Goal: Contribute content

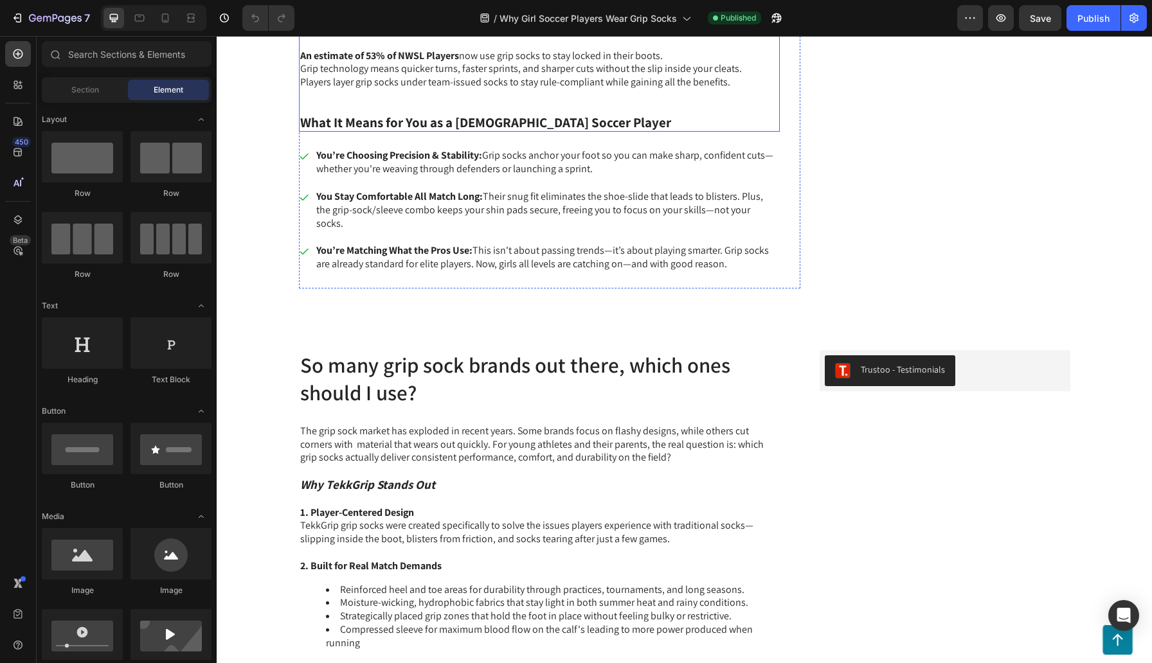
scroll to position [898, 0]
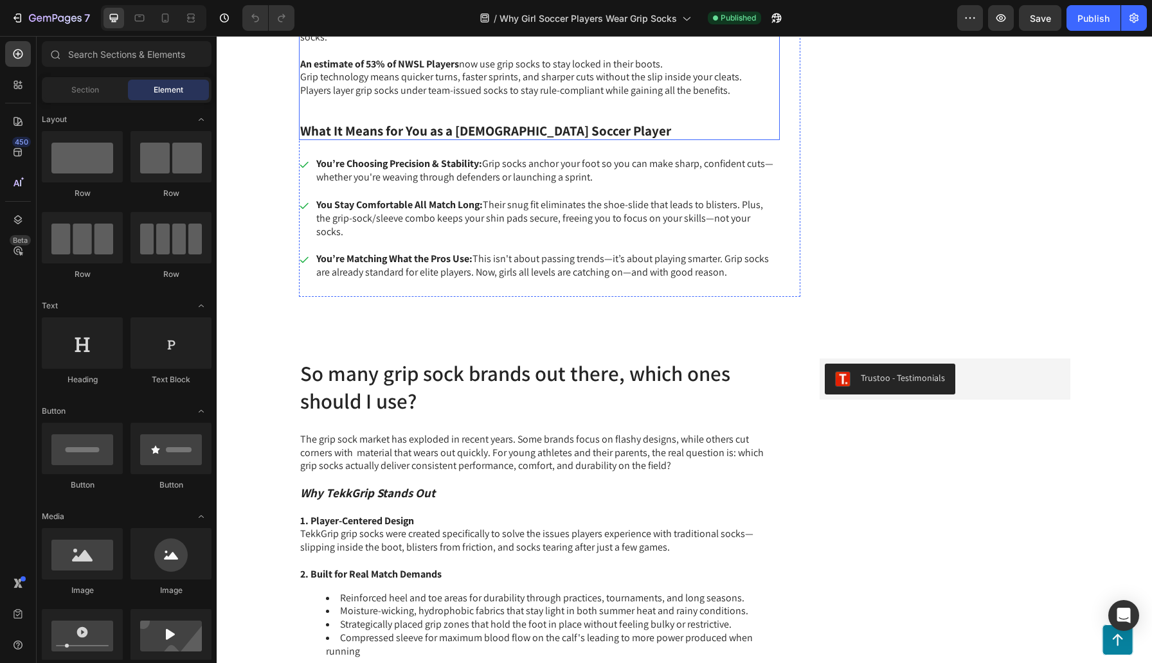
click at [490, 132] on strong "What It Means for You as a [DEMOGRAPHIC_DATA] Soccer Player" at bounding box center [485, 130] width 371 height 17
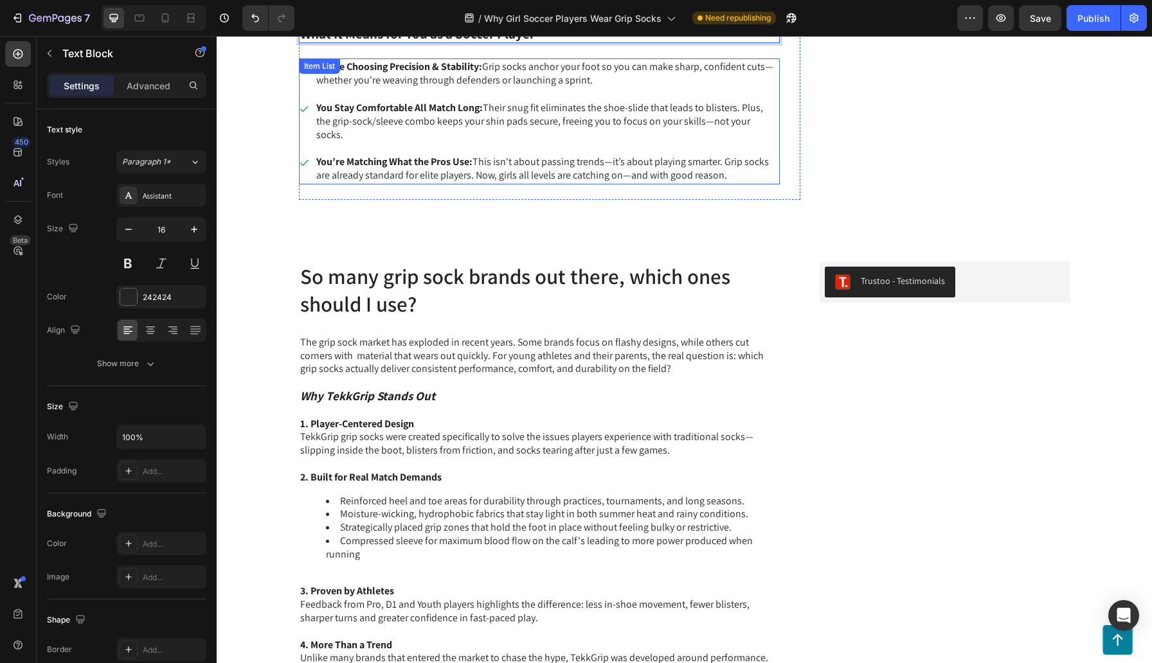
scroll to position [1006, 0]
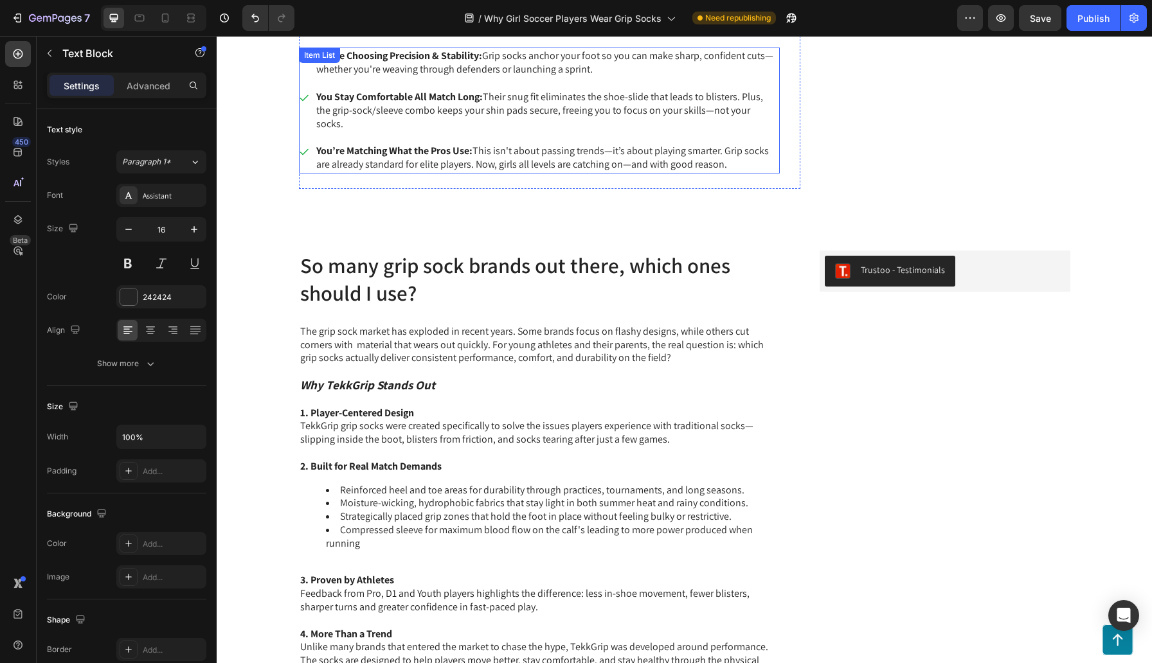
click at [556, 148] on p "You’re Matching What the Pros Use: This isn't about passing trends—it’s about p…" at bounding box center [546, 158] width 461 height 27
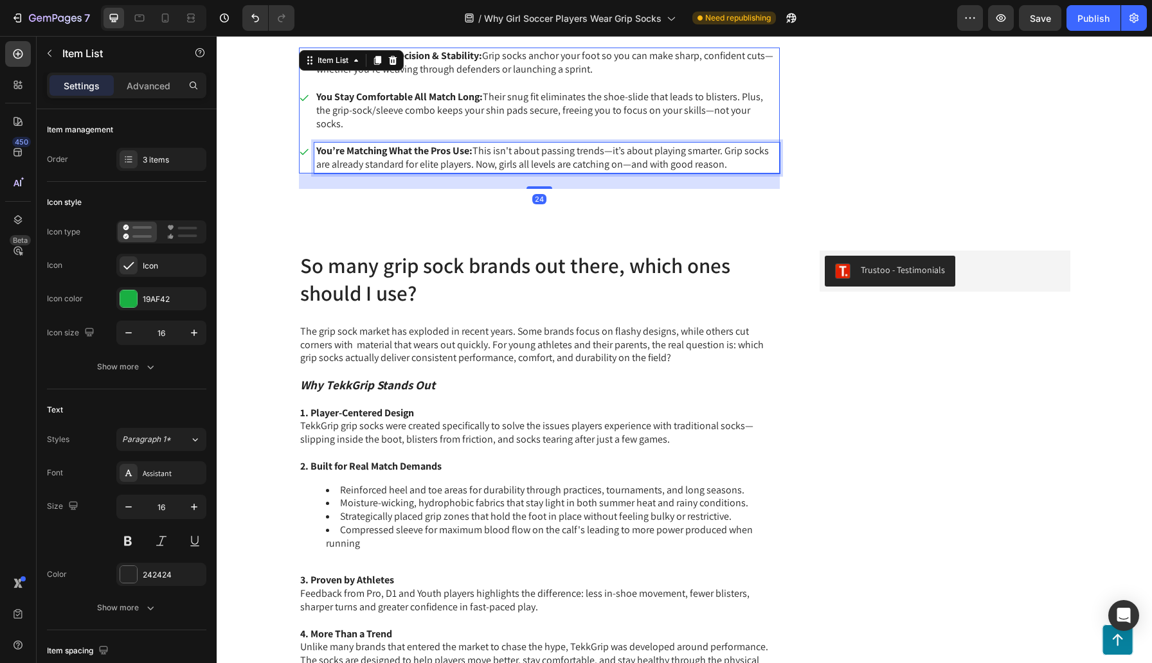
click at [508, 150] on p "You’re Matching What the Pros Use: This isn't about passing trends—it’s about p…" at bounding box center [546, 158] width 461 height 27
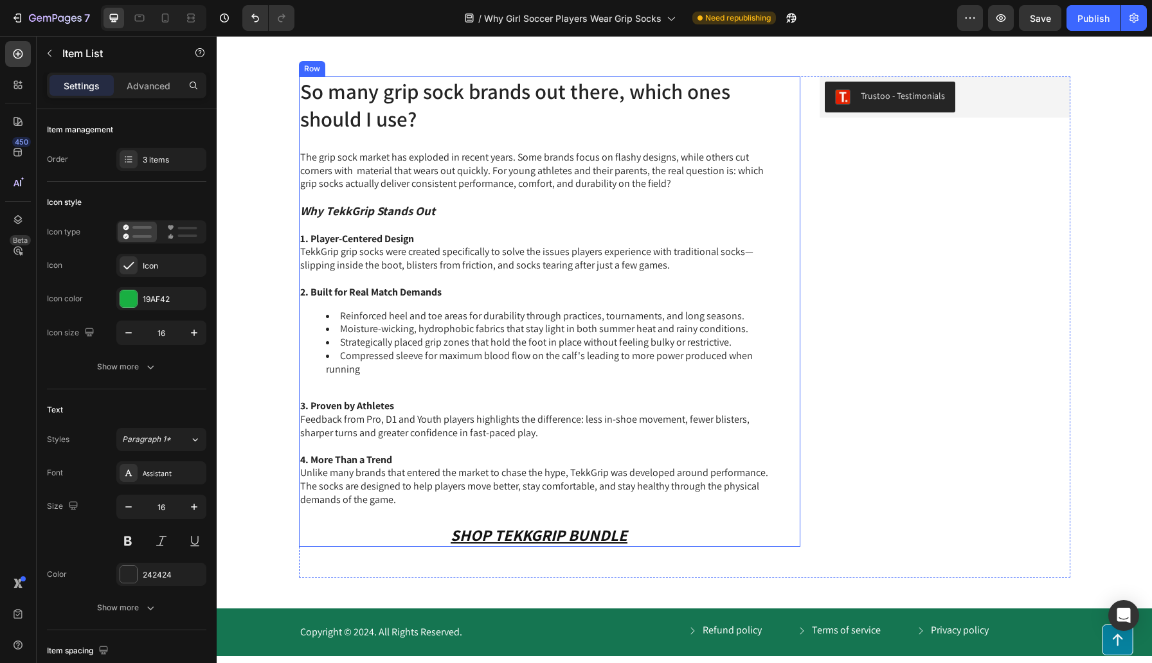
scroll to position [1183, 0]
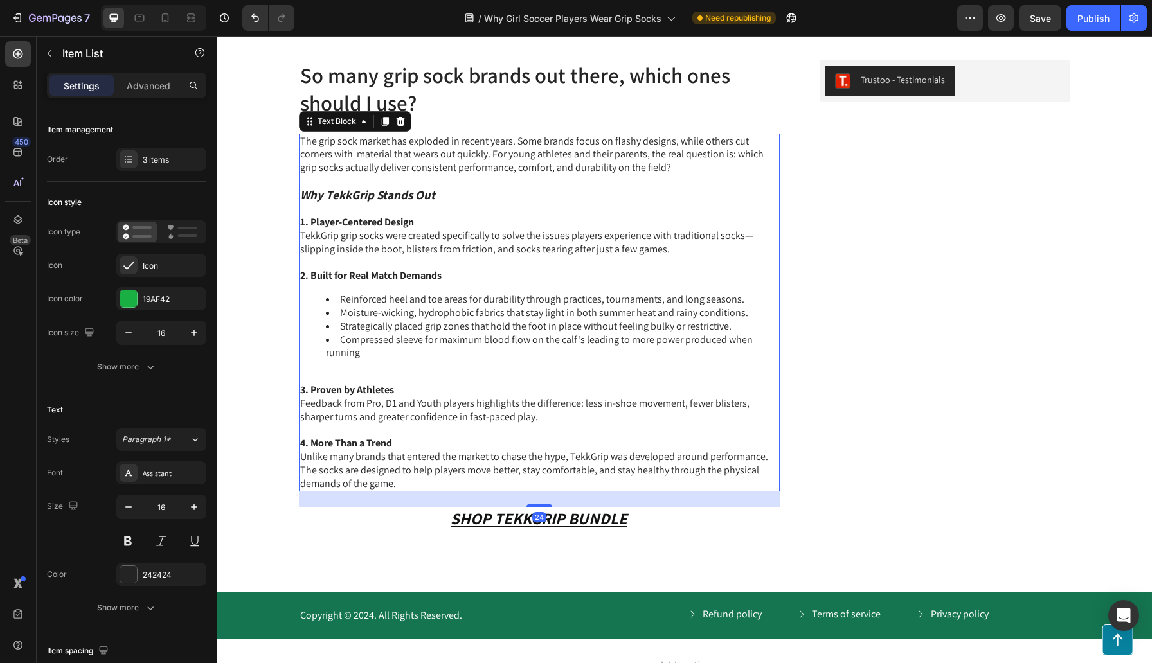
click at [497, 251] on p "1. Player-Centered Design TekkGrip grip socks were created specifically to solv…" at bounding box center [539, 236] width 478 height 40
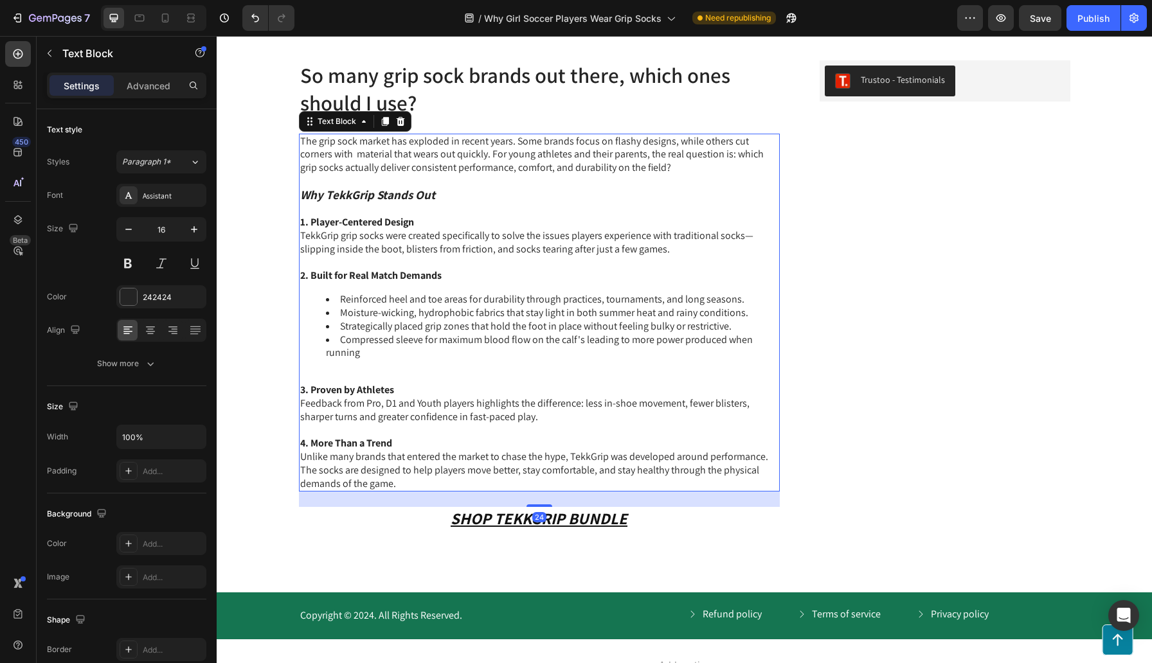
click at [496, 250] on p "1. Player-Centered Design TekkGrip grip socks were created specifically to solv…" at bounding box center [539, 236] width 478 height 40
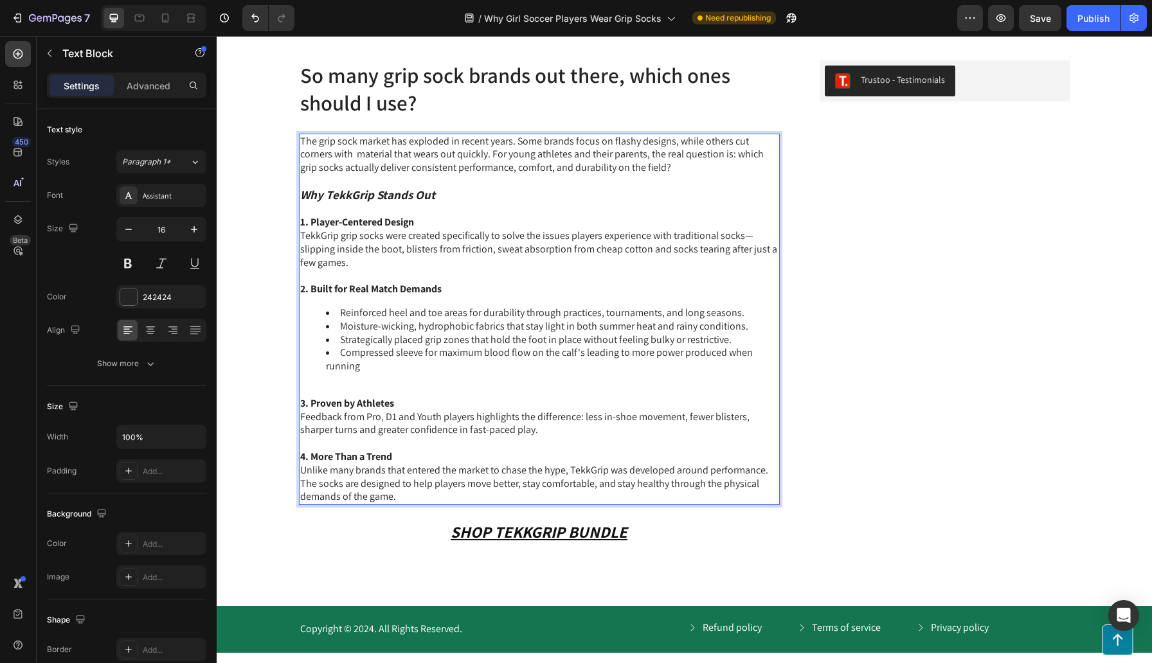
click at [416, 261] on p "1. Player-Centered Design TekkGrip grip socks were created specifically to solv…" at bounding box center [539, 242] width 478 height 53
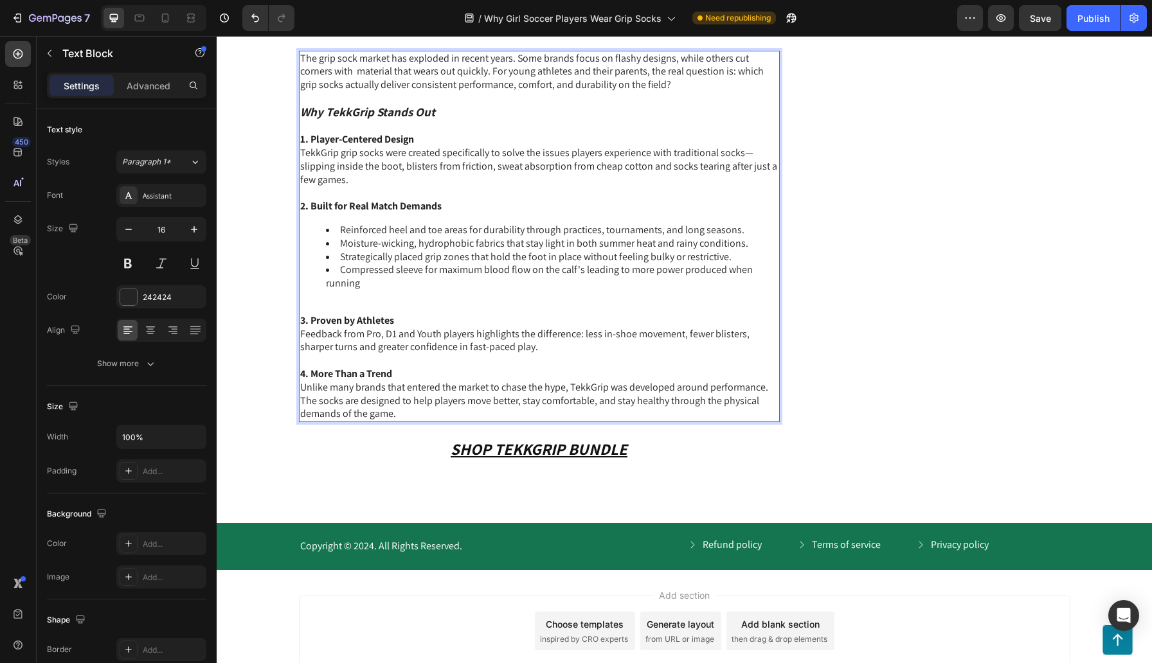
scroll to position [1277, 0]
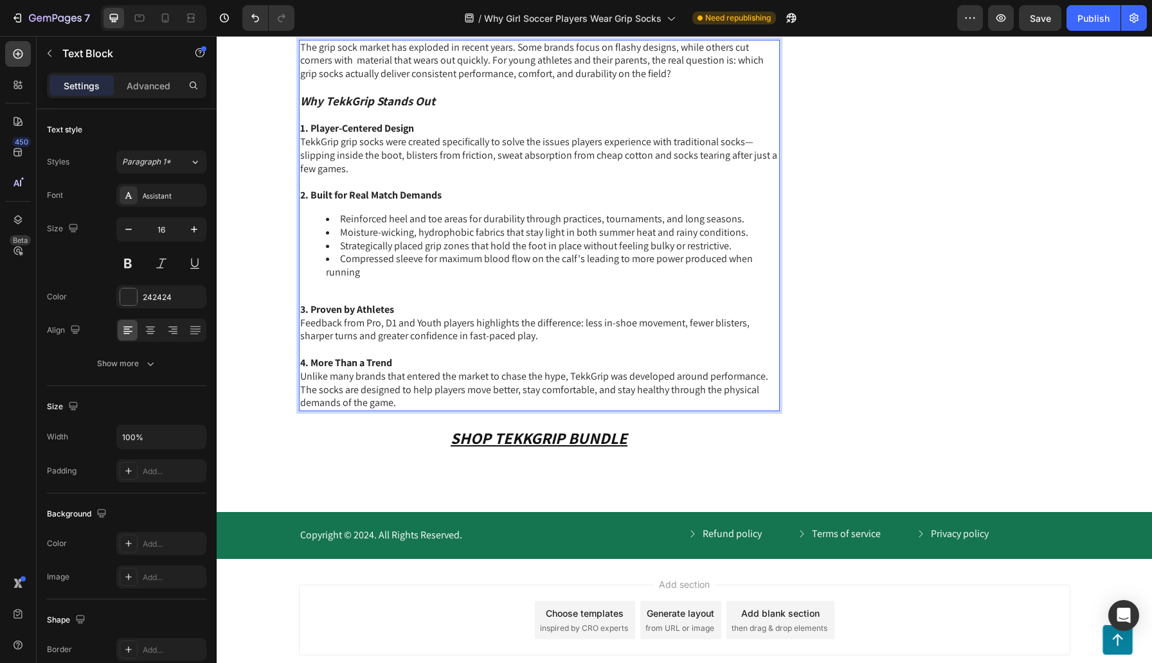
click at [458, 235] on li "Moisture-wicking, hydrophobic fabrics that stay light in both summer heat and r…" at bounding box center [552, 232] width 452 height 13
click at [441, 235] on li "Moisture-wicking fabrics that stay light in both summer heat and rainy conditio…" at bounding box center [552, 232] width 452 height 13
click at [404, 233] on li "Moisture-wicking fabric that stay light in both summer heat and rainy condition…" at bounding box center [552, 232] width 452 height 13
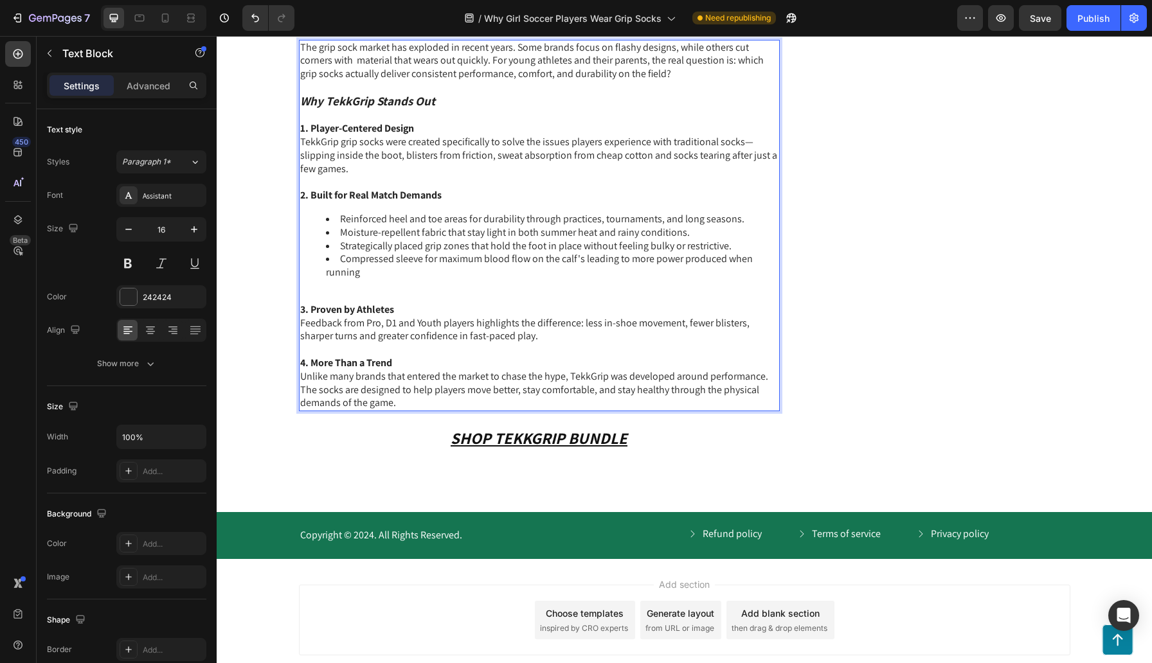
click at [551, 233] on li "Moisture-repellent fabric that stay light in both summer heat and rainy conditi…" at bounding box center [552, 232] width 452 height 13
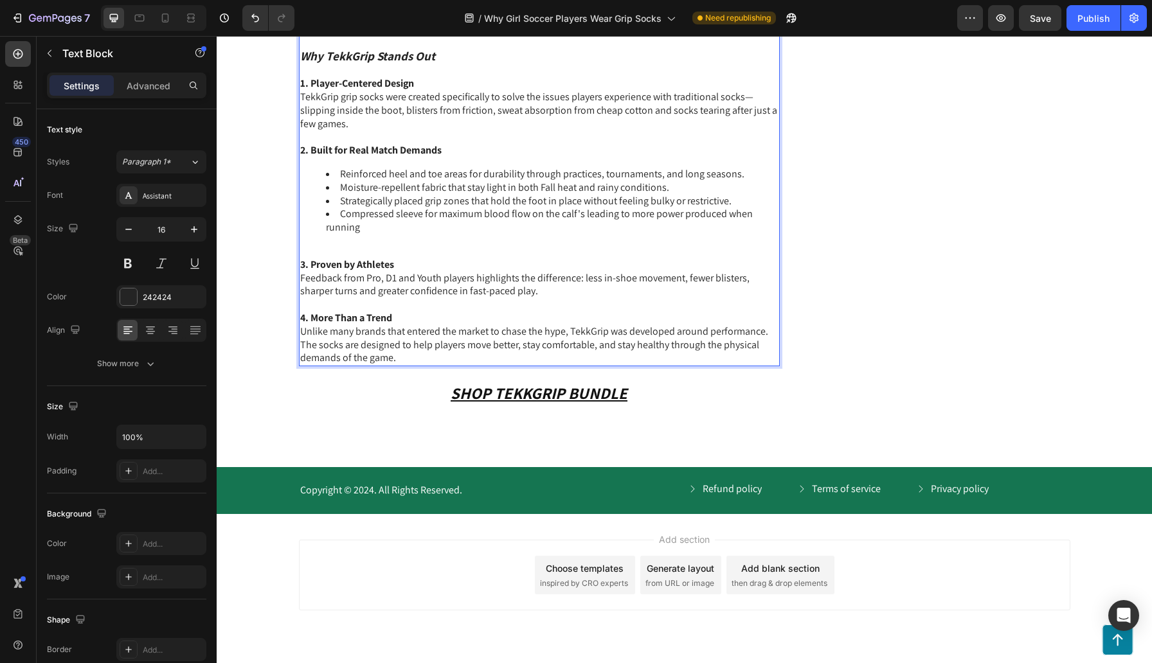
scroll to position [1327, 0]
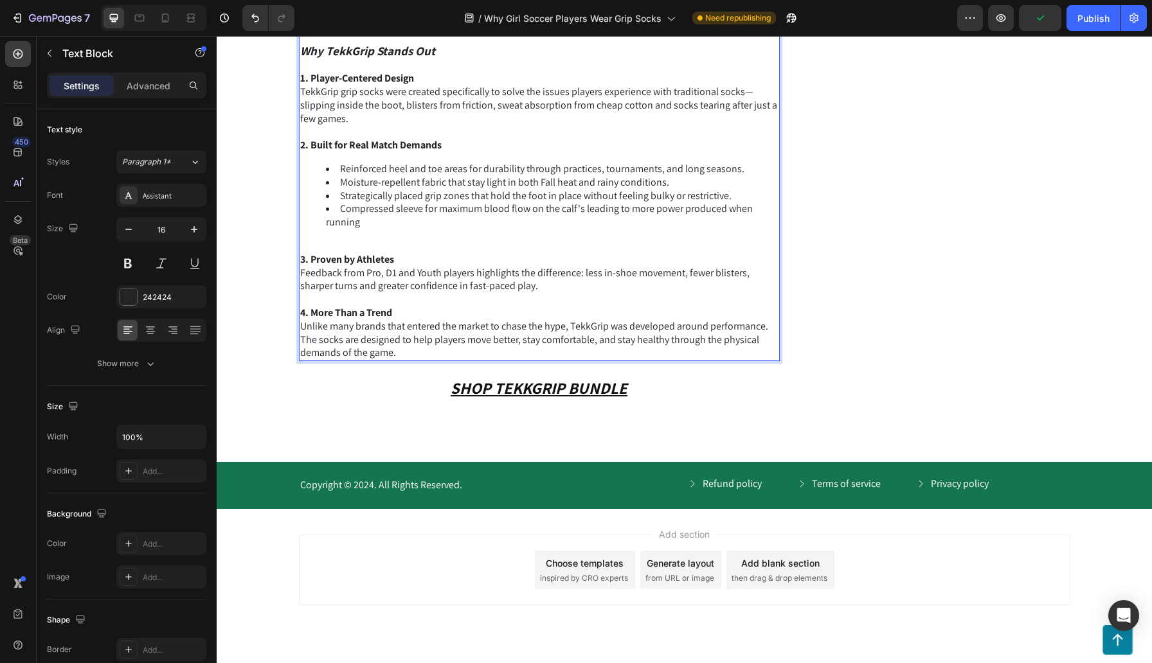
click at [702, 198] on li "Strategically placed grip zones that hold the foot in place without feeling bul…" at bounding box center [552, 196] width 452 height 13
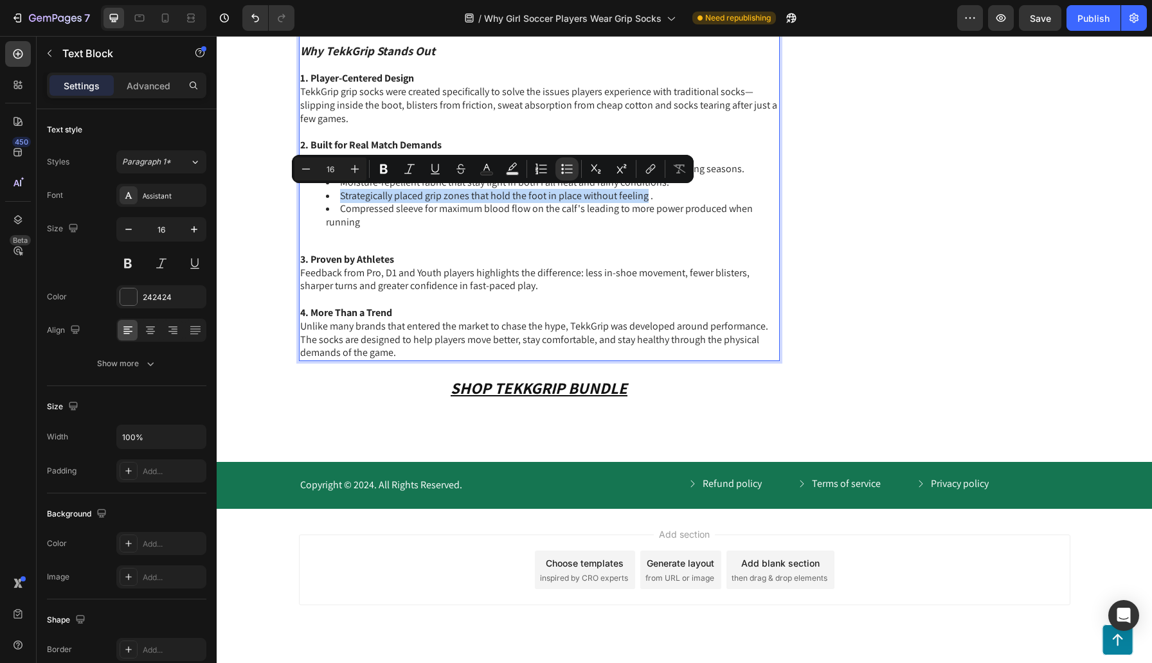
drag, startPoint x: 645, startPoint y: 195, endPoint x: 332, endPoint y: 190, distance: 313.0
click at [332, 190] on li "Strategically placed grip zones that hold the foot in place without feeling ." at bounding box center [552, 196] width 452 height 13
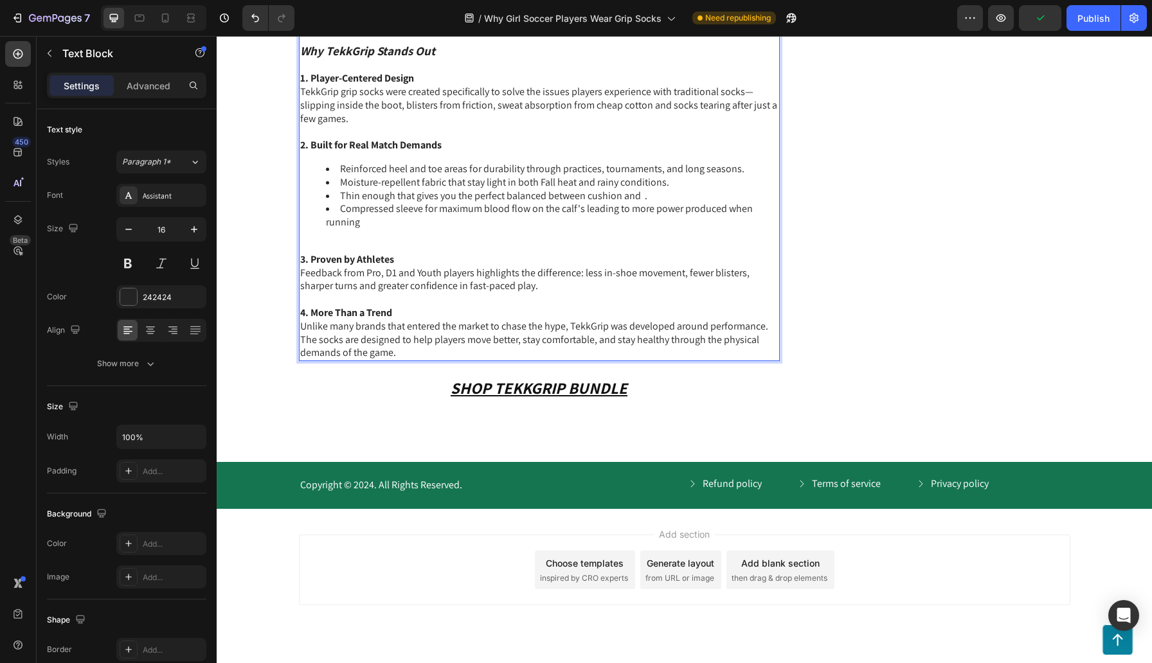
click at [606, 196] on li "Thin enough that gives you the perfect balanced between cushion and ." at bounding box center [552, 196] width 452 height 13
click at [663, 193] on li "Thin enough that gives you the perfect balanced between comfortability and ." at bounding box center [552, 196] width 452 height 13
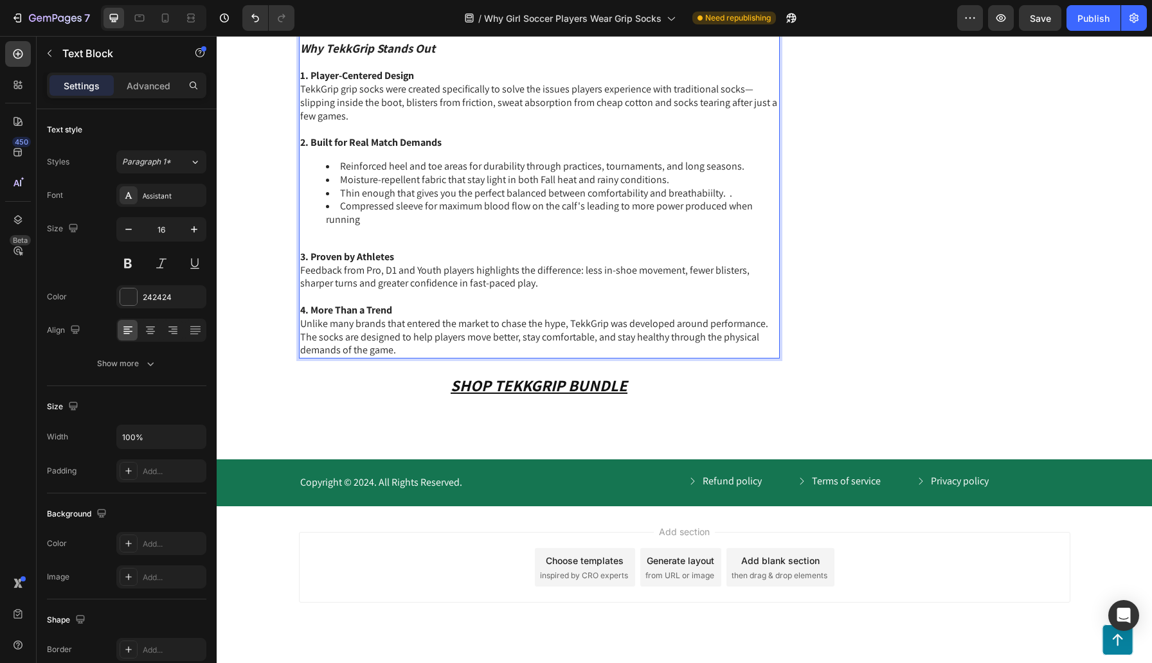
click at [377, 218] on li "Compressed sleeve for maximum blood flow on the calf's leading to more power pr…" at bounding box center [552, 213] width 452 height 27
click at [529, 217] on li "Compressed sleeve for maximum blood flow on the calf's leading to more power pr…" at bounding box center [552, 213] width 452 height 27
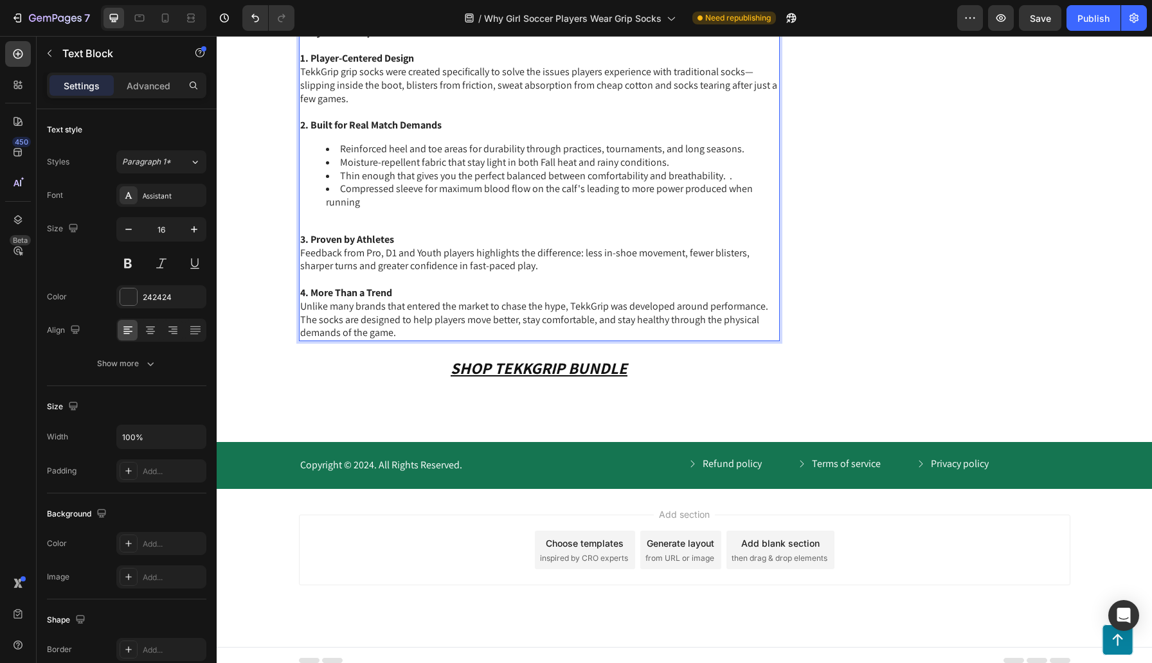
scroll to position [1351, 0]
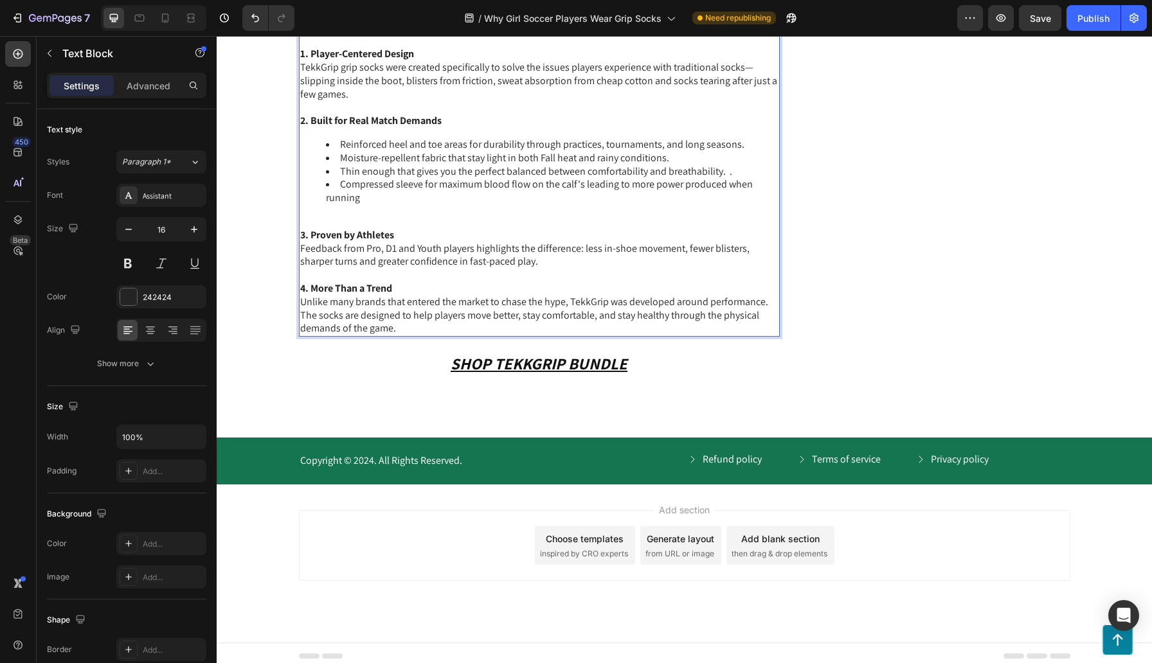
click at [355, 248] on p "3. Proven by Athletes Feedback from Pro, D1 and Youth players highlights the di…" at bounding box center [539, 249] width 478 height 40
click at [472, 248] on p "3. Proven by Athletes Feedback from Pro, D1 and Youth players highlights the di…" at bounding box center [539, 249] width 478 height 40
click at [401, 248] on p "3. Proven by Athletes Feedback from Pro, D1 and Youth players highlights the di…" at bounding box center [539, 249] width 478 height 40
click at [456, 247] on p "3. Proven by Athletes Feedback from Pro, D1, Youth players highlights the diffe…" at bounding box center [539, 249] width 478 height 40
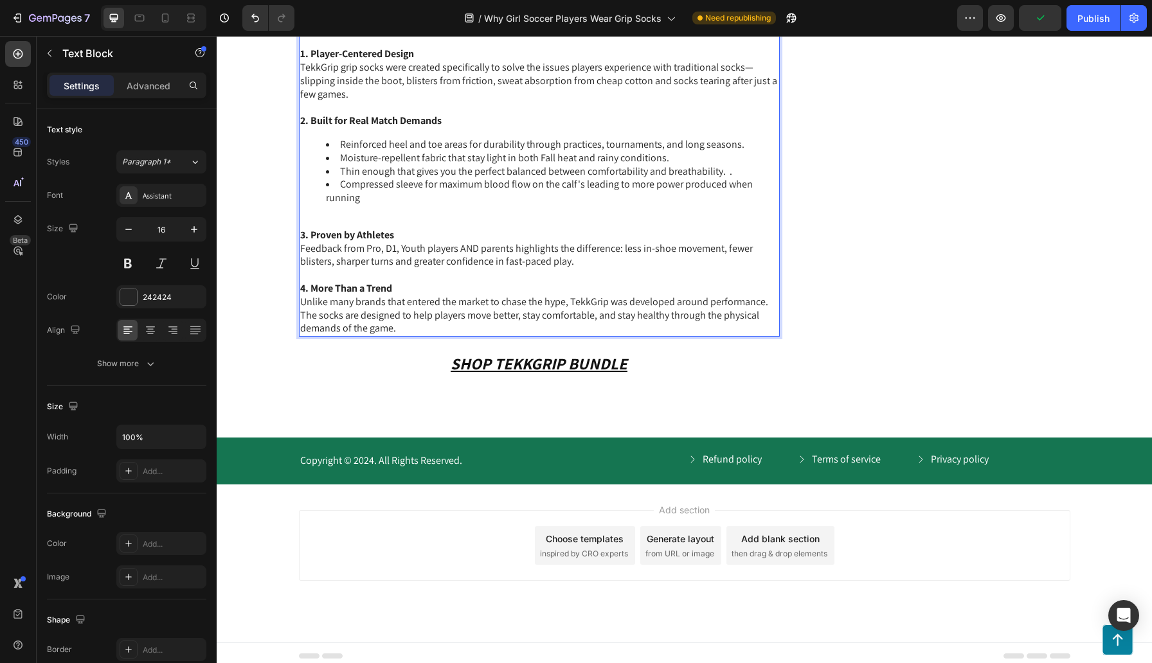
click at [392, 234] on strong "3. Proven by Athletes" at bounding box center [347, 234] width 94 height 13
click at [512, 251] on p "3. Proven by [PERSON_NAME] and parents Feedback from Pro, D1, Youth players AND…" at bounding box center [539, 249] width 478 height 40
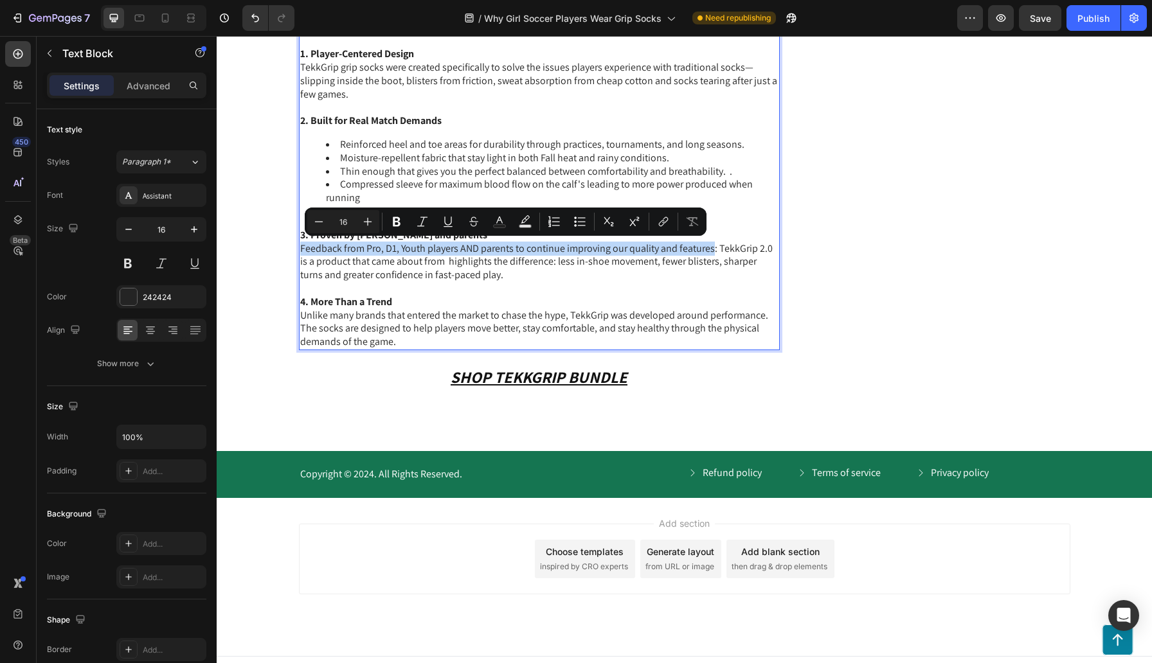
drag, startPoint x: 299, startPoint y: 247, endPoint x: 710, endPoint y: 249, distance: 410.6
click at [710, 249] on p "3. Proven by [PERSON_NAME] and parents Feedback from Pro, D1, Youth players AND…" at bounding box center [539, 255] width 478 height 53
copy p "Feedback from Pro, D1, Youth players AND parents to continue improving our qual…"
click at [414, 263] on p "3. Proven by [PERSON_NAME] and parents Feedback from Pro, D1, Youth players AND…" at bounding box center [539, 255] width 478 height 53
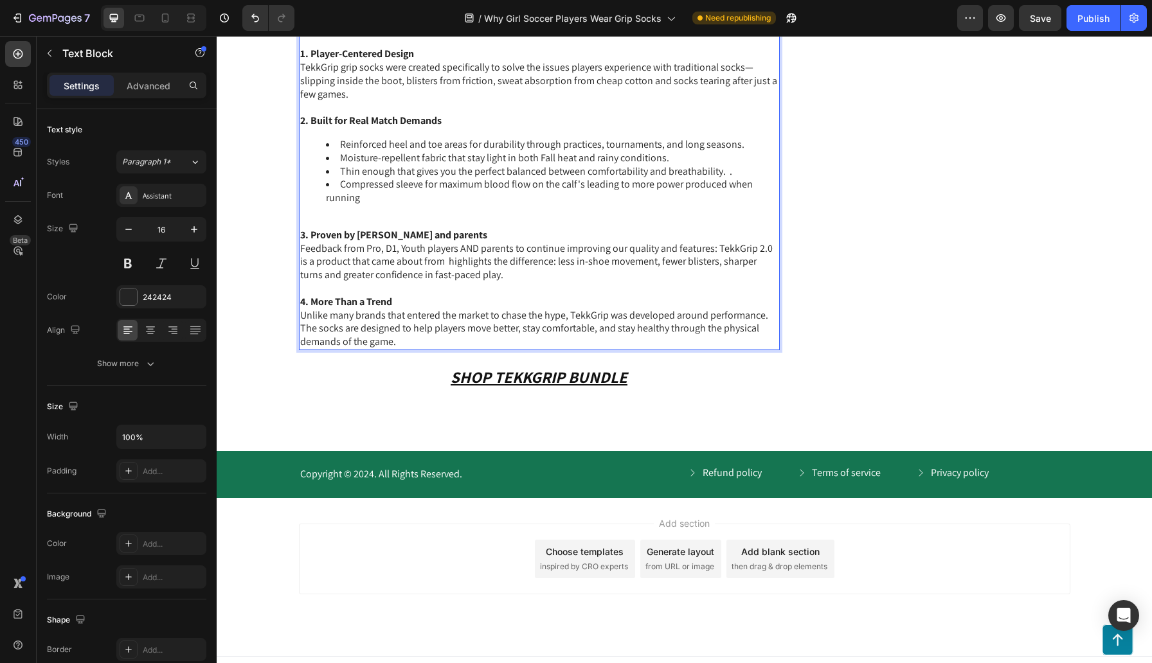
click at [439, 263] on p "3. Proven by [PERSON_NAME] and parents Feedback from Pro, D1, Youth players AND…" at bounding box center [539, 255] width 478 height 53
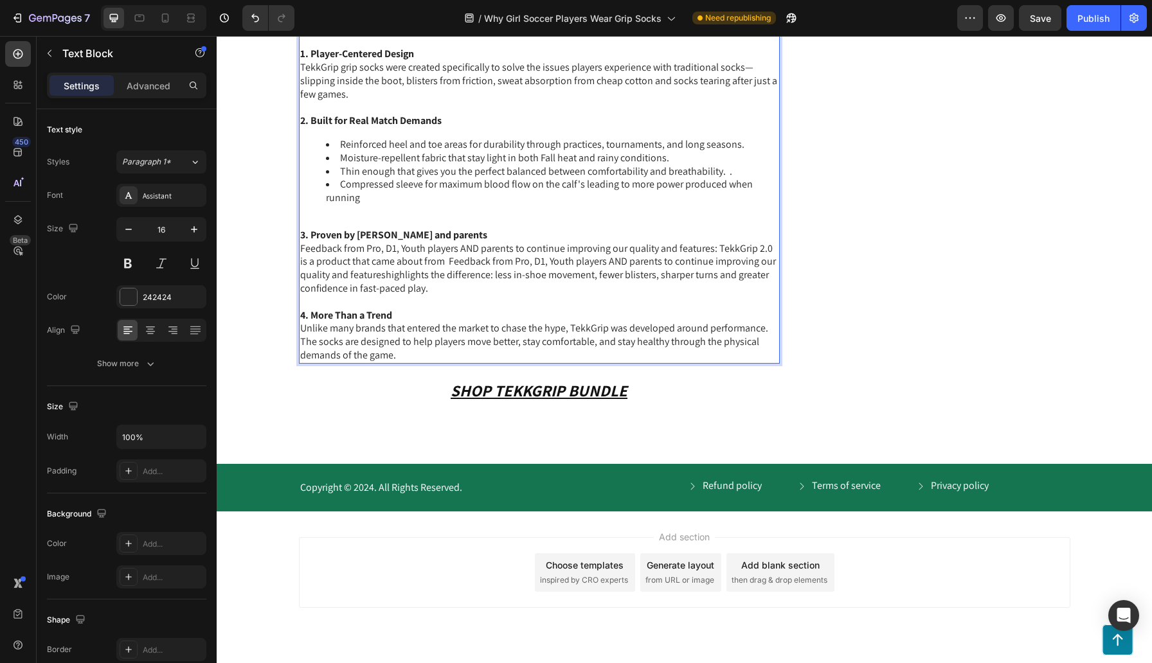
click at [438, 264] on p "3. Proven by [PERSON_NAME] and parents Feedback from Pro, D1, Youth players AND…" at bounding box center [539, 262] width 478 height 67
click at [382, 275] on p "3. Proven by [PERSON_NAME] and parents Feedback from Pro, D1, Youth players AND…" at bounding box center [539, 262] width 478 height 67
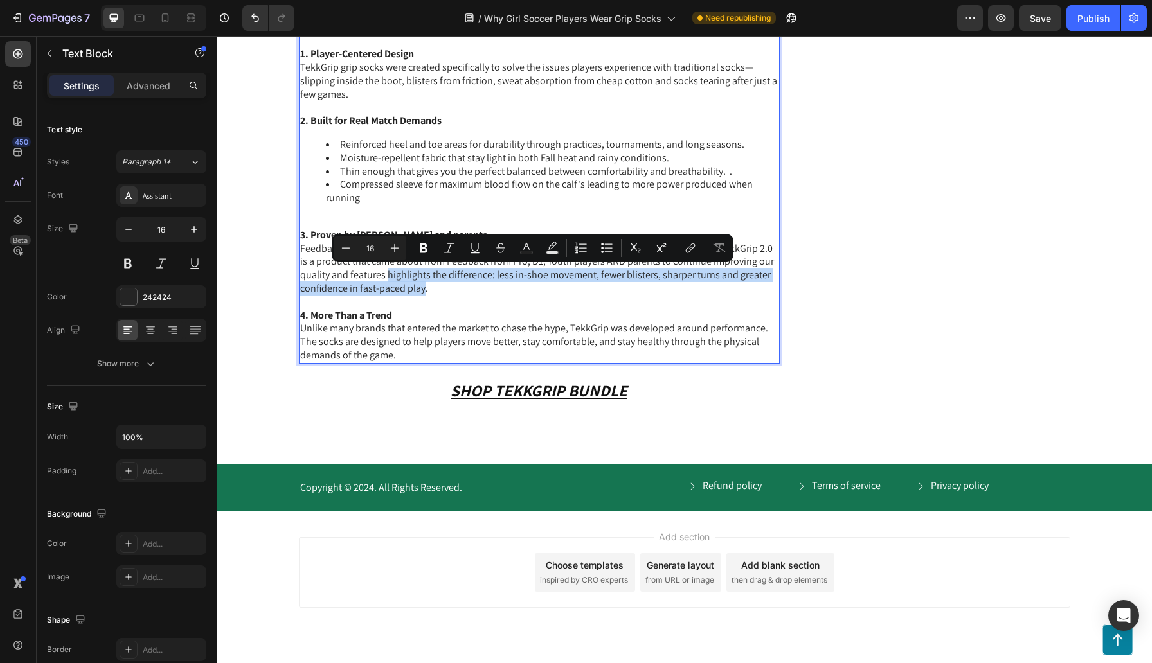
drag, startPoint x: 422, startPoint y: 286, endPoint x: 387, endPoint y: 274, distance: 36.6
click at [387, 274] on p "3. Proven by Athletes and parents Feedback from Pro, D1, Youth players AND pare…" at bounding box center [539, 262] width 478 height 67
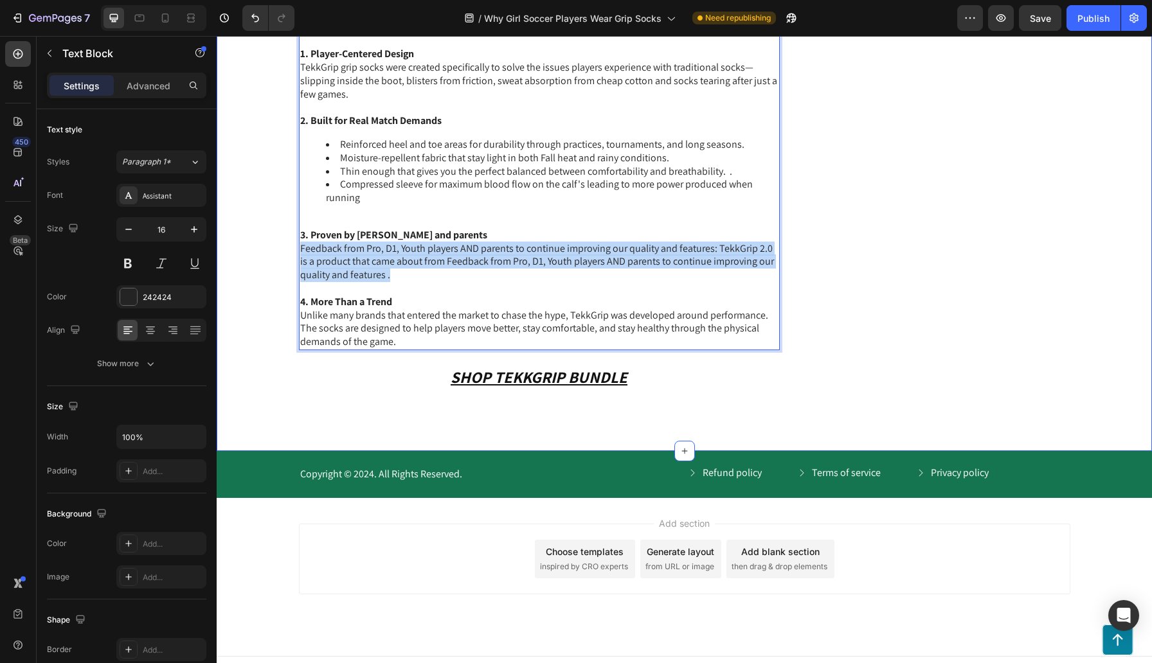
drag, startPoint x: 394, startPoint y: 274, endPoint x: 298, endPoint y: 245, distance: 100.6
click at [298, 245] on div "So many grip sock brands out there, which ones should I use? Heading The grip s…" at bounding box center [683, 156] width 909 height 528
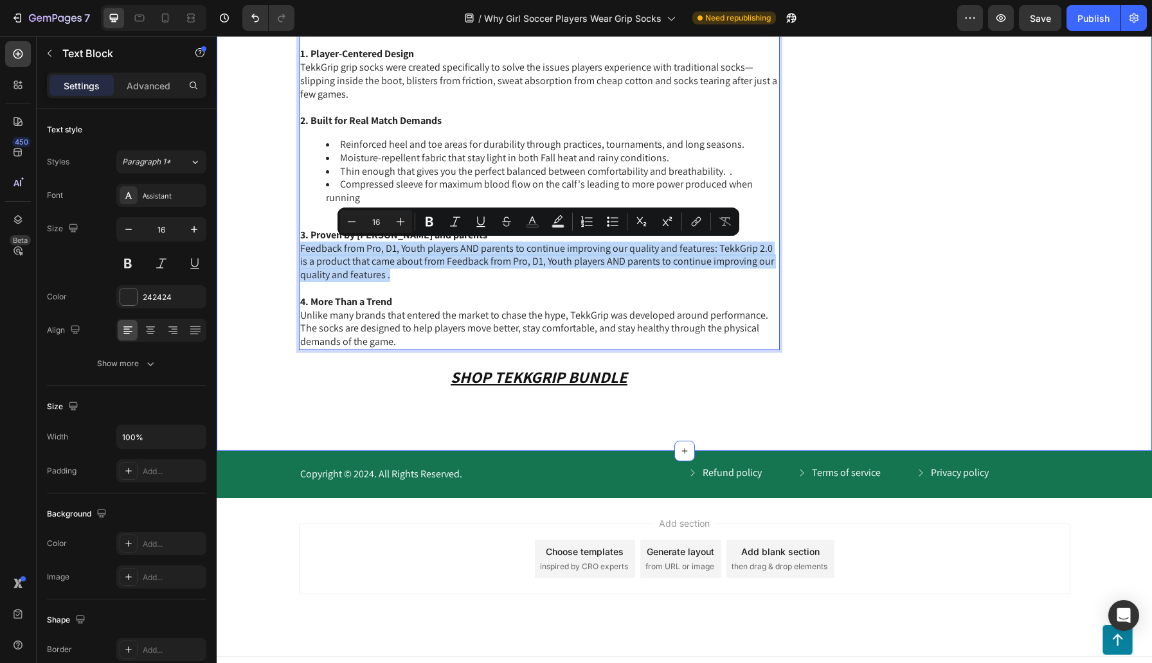
copy p "Feedback from Pro, D1, Youth players AND parents to continue improving our qual…"
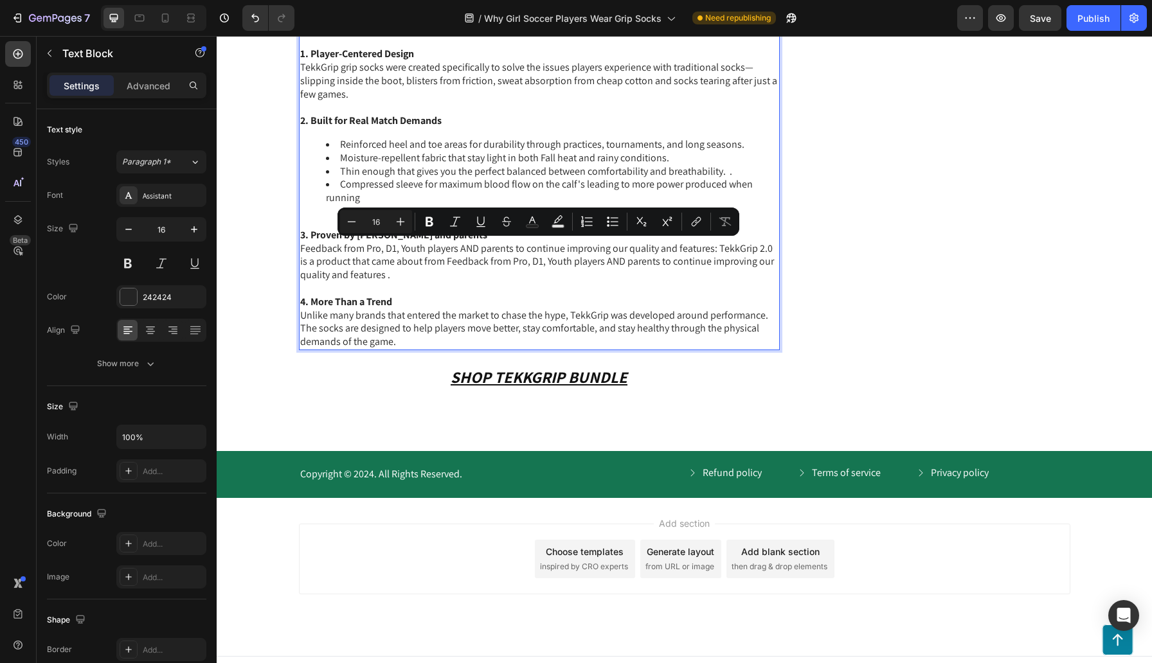
click at [420, 292] on p "Rich Text Editor. Editing area: main" at bounding box center [539, 288] width 478 height 13
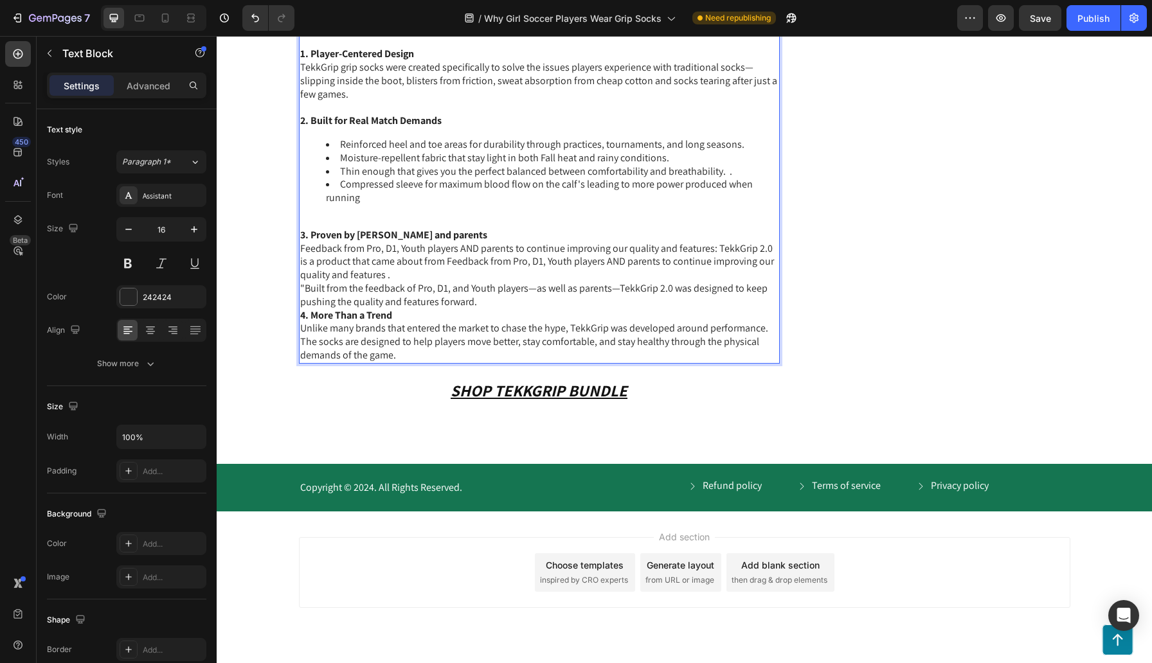
click at [305, 290] on p ""Built from the feedback of Pro, D1, and Youth players—as well as parents—TekkG…" at bounding box center [539, 295] width 478 height 27
click at [483, 302] on p "Built from the feedback of Pro, D1, and Youth players—as well as parents—TekkGr…" at bounding box center [539, 295] width 478 height 27
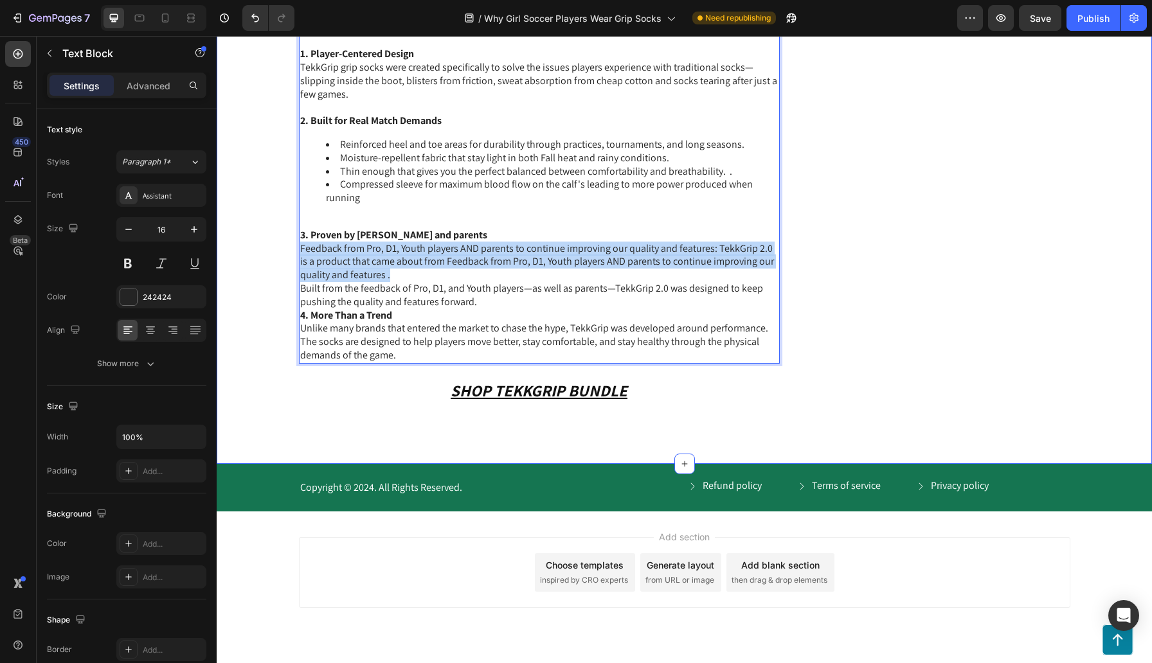
drag, startPoint x: 404, startPoint y: 278, endPoint x: 296, endPoint y: 248, distance: 111.9
click at [296, 248] on div "So many grip sock brands out there, which ones should I use? Heading The grip s…" at bounding box center [683, 163] width 909 height 542
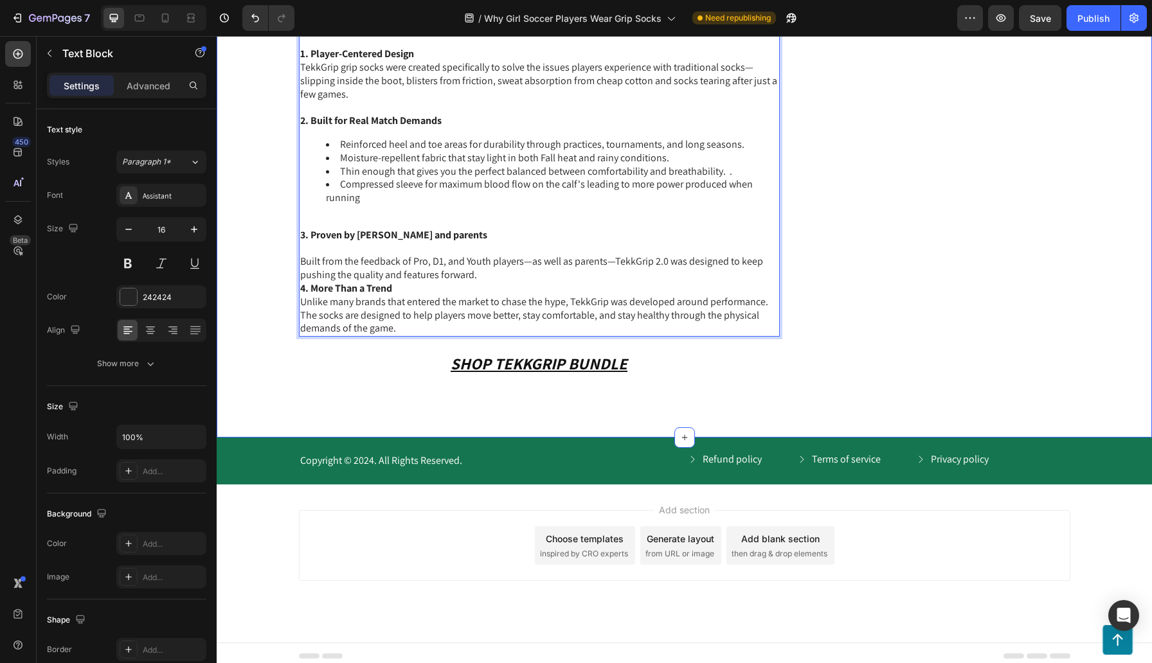
scroll to position [1343, 0]
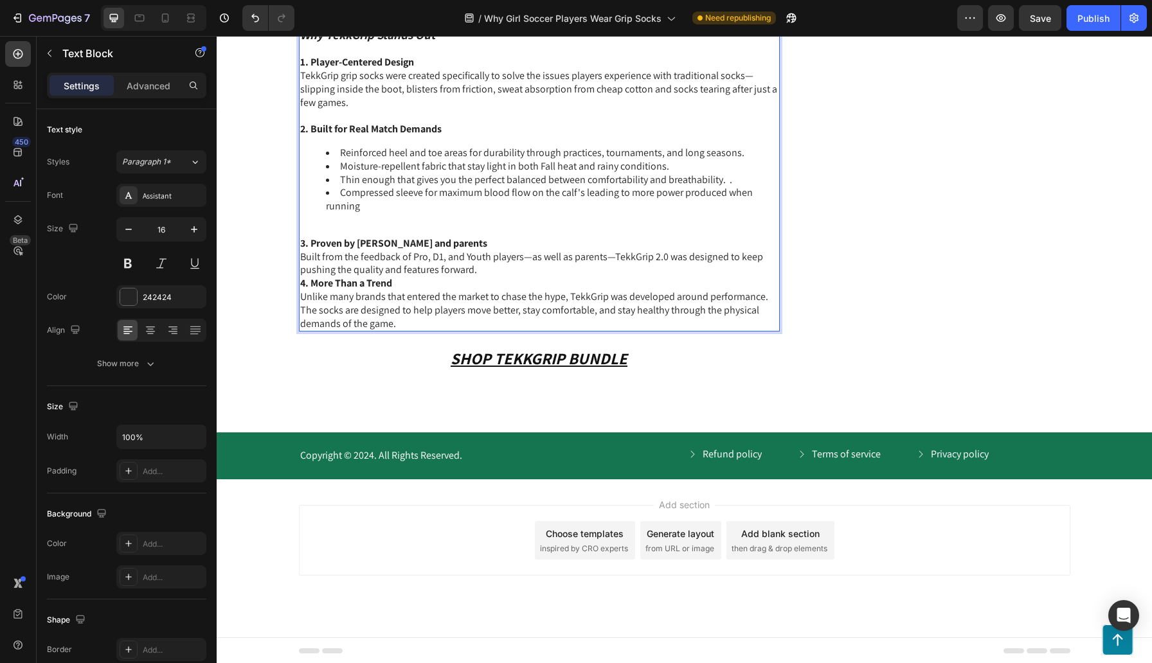
click at [477, 269] on p "Built from the feedback of Pro, D1, and Youth players—as well as parents—TekkGr…" at bounding box center [539, 264] width 478 height 27
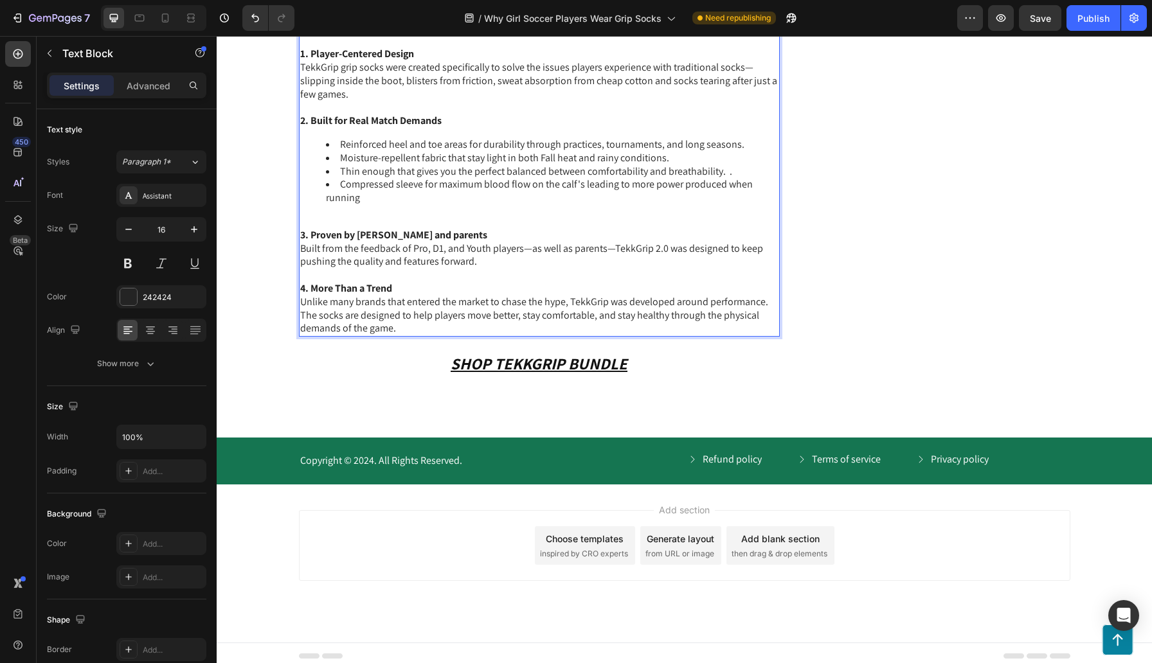
click at [735, 298] on p "4. More Than a Trend Unlike many brands that entered the market to chase the hy…" at bounding box center [539, 308] width 478 height 53
click at [590, 328] on p "4. More Than a Trend Unlike many brands that entered the market to chase the hy…" at bounding box center [539, 308] width 478 height 53
click at [407, 329] on p "4. More Than a Trend Unlike many brands that entered the market to chase the hy…" at bounding box center [539, 308] width 478 height 53
drag, startPoint x: 407, startPoint y: 332, endPoint x: 384, endPoint y: 323, distance: 24.8
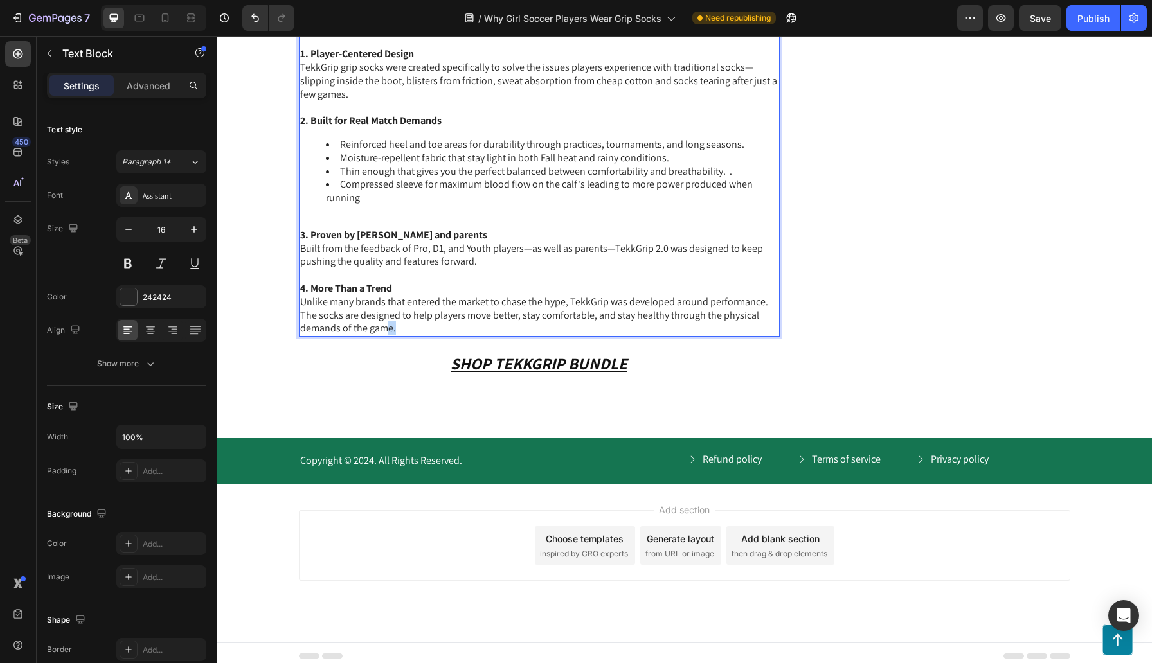
click at [384, 323] on p "4. More Than a Trend Unlike many brands that entered the market to chase the hy…" at bounding box center [539, 308] width 478 height 53
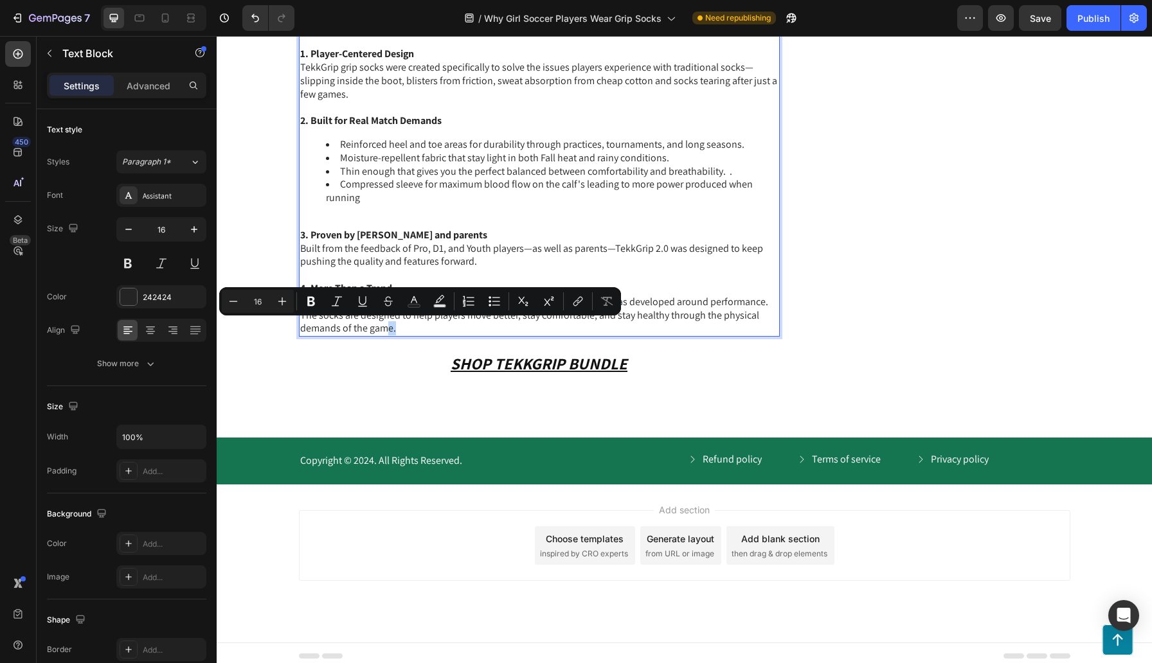
click at [426, 332] on p "4. More Than a Trend Unlike many brands that entered the market to chase the hy…" at bounding box center [539, 308] width 478 height 53
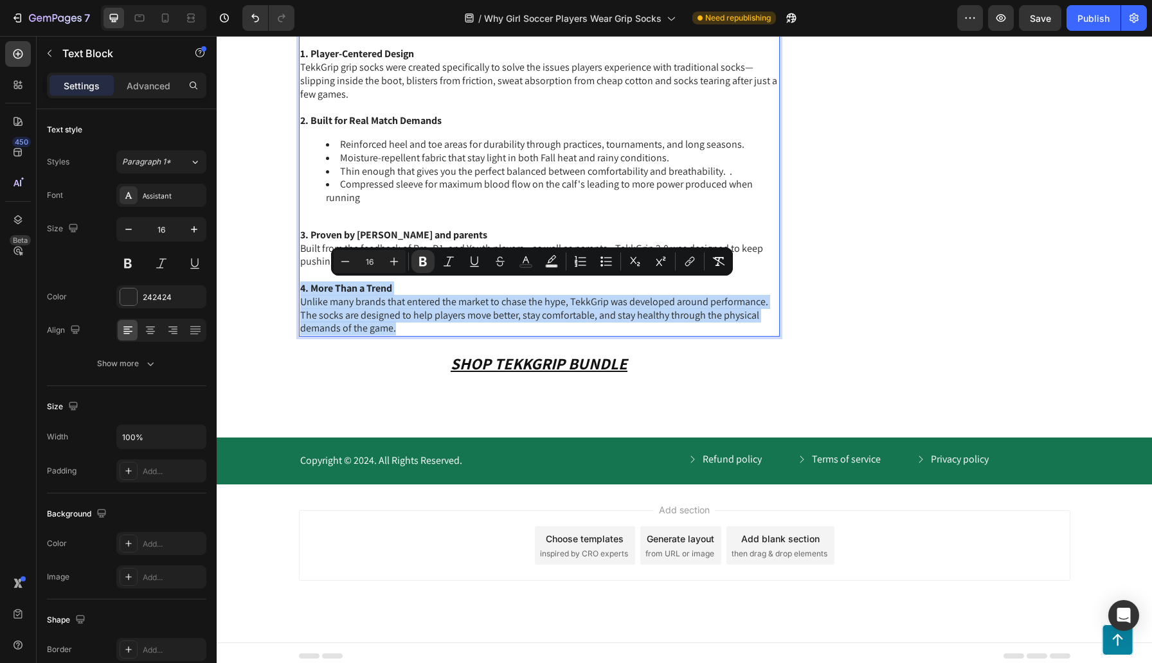
drag, startPoint x: 406, startPoint y: 329, endPoint x: 299, endPoint y: 289, distance: 114.5
click at [299, 289] on div "The grip sock market has exploded in recent years. Some brands focus on flashy …" at bounding box center [539, 151] width 481 height 372
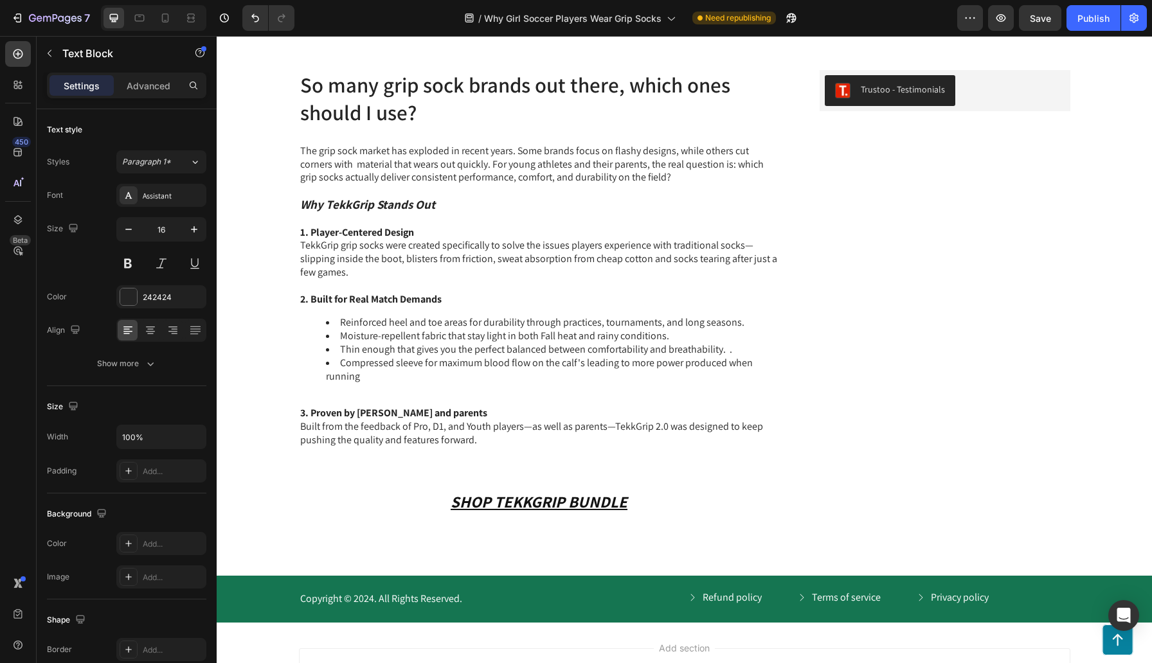
scroll to position [1162, 0]
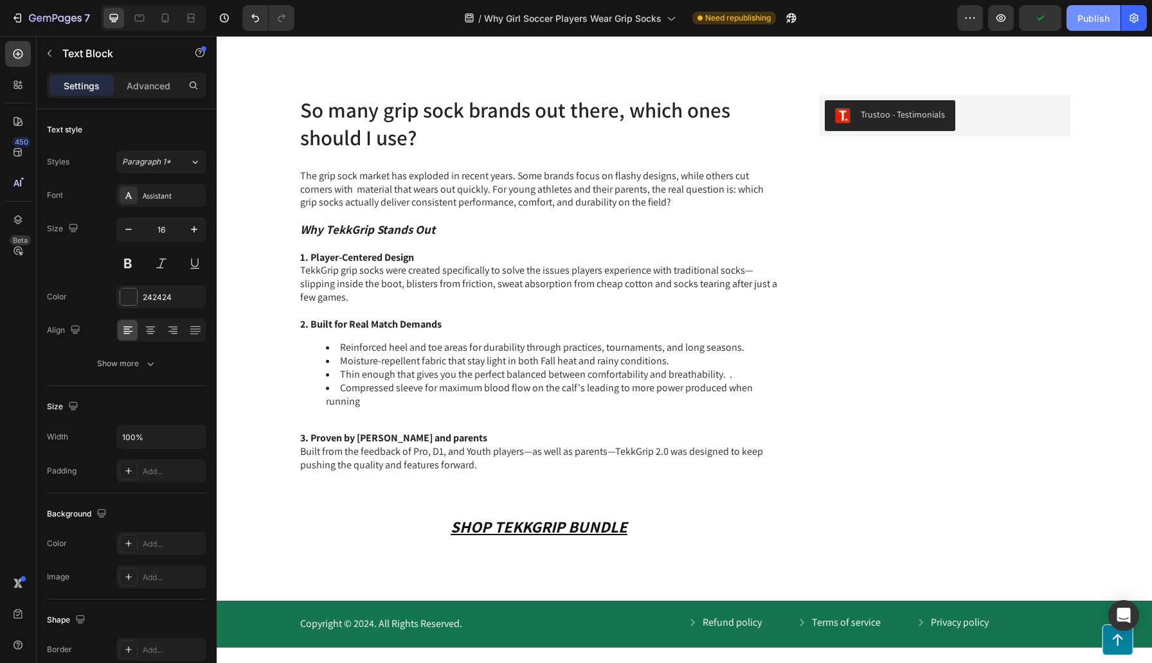
click at [1084, 20] on div "Publish" at bounding box center [1093, 18] width 32 height 13
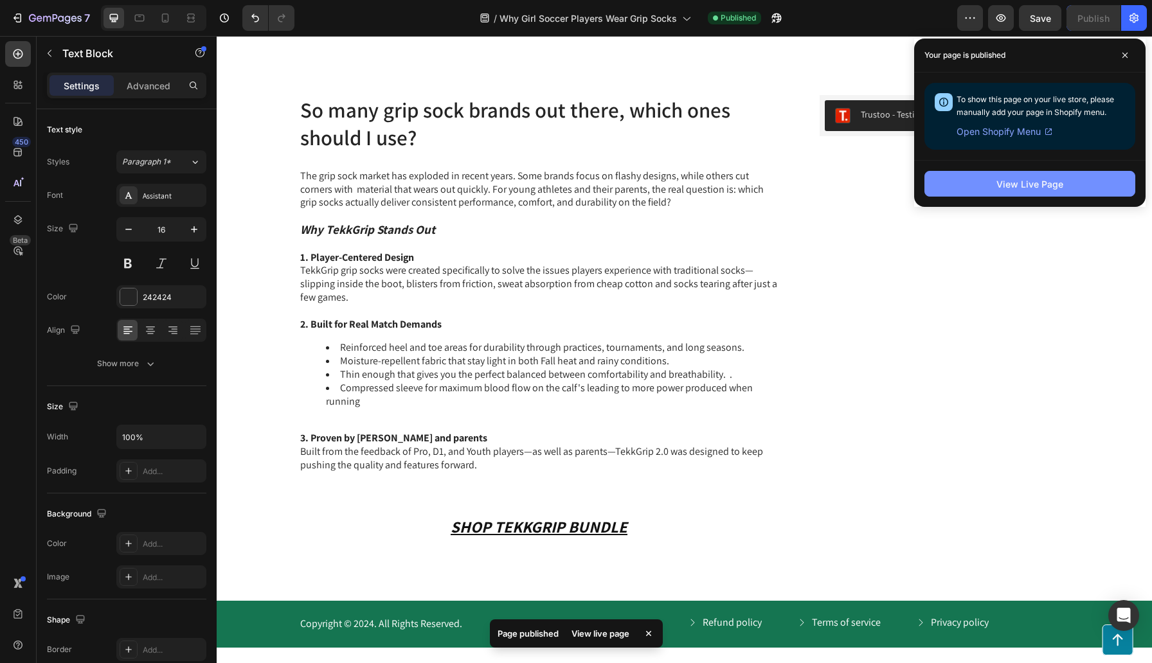
click at [1040, 183] on div "View Live Page" at bounding box center [1029, 183] width 67 height 13
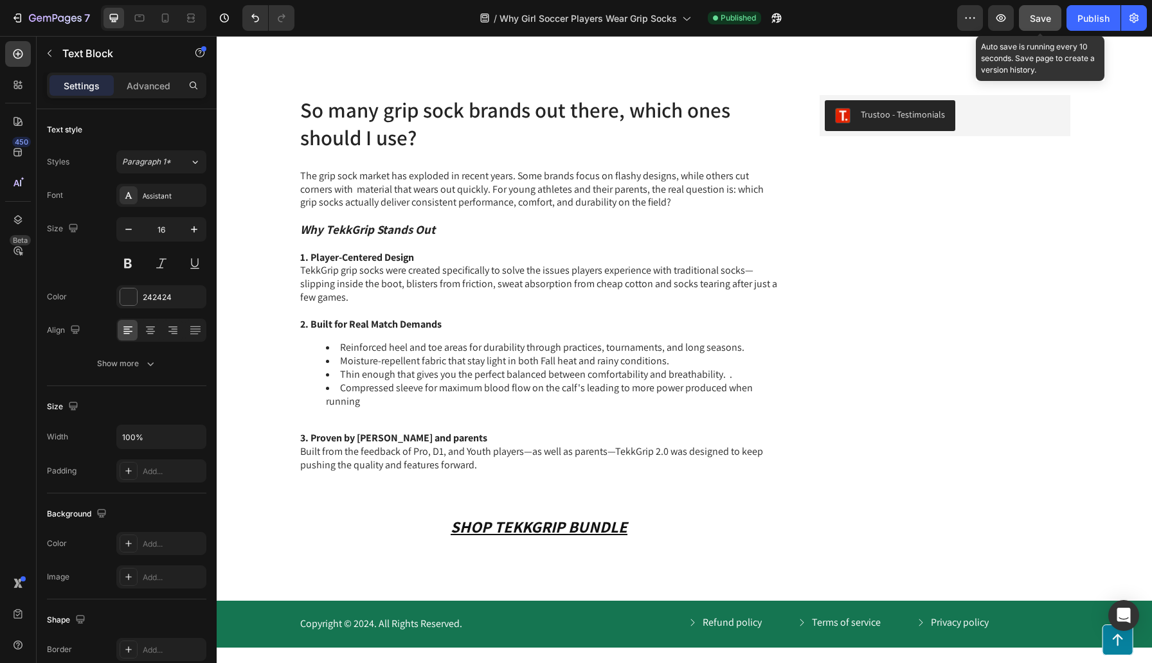
click at [1047, 25] on button "Save" at bounding box center [1040, 18] width 42 height 26
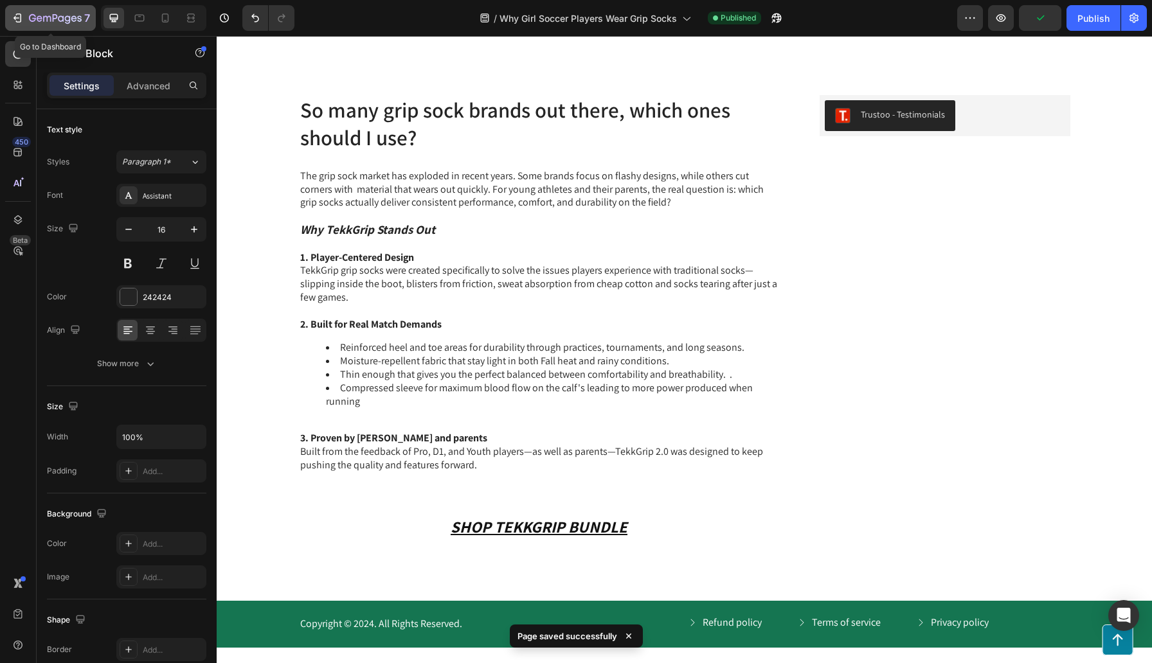
click at [8, 13] on button "7" at bounding box center [50, 18] width 91 height 26
